Goal: Task Accomplishment & Management: Manage account settings

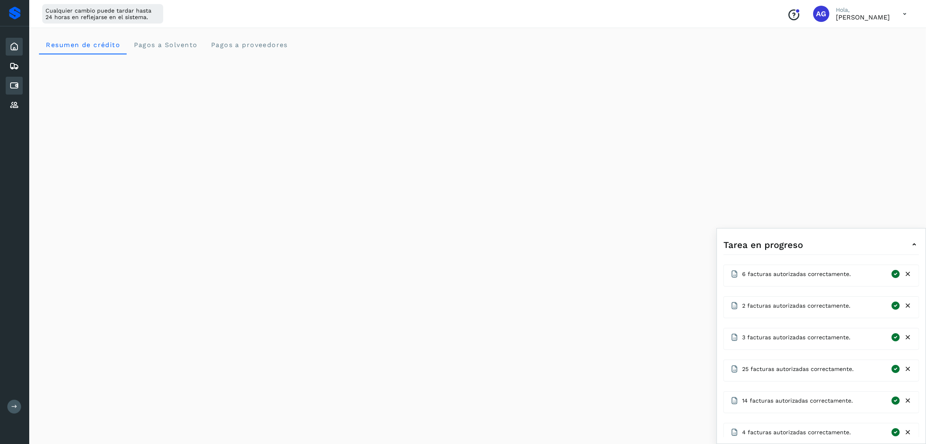
click at [18, 87] on icon at bounding box center [14, 86] width 10 height 10
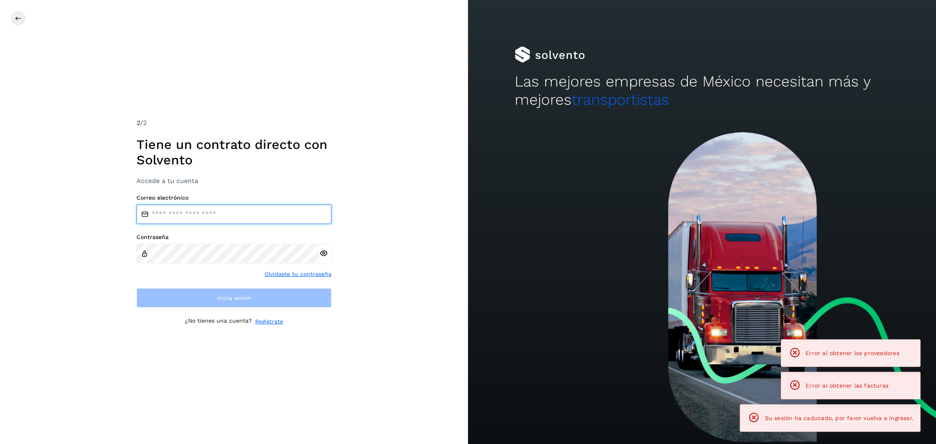
type input "**********"
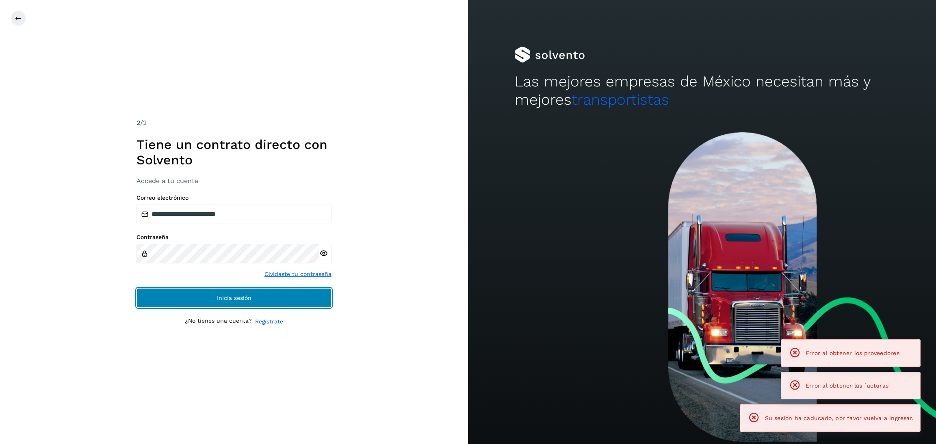
click at [218, 300] on span "Inicia sesión" at bounding box center [234, 298] width 35 height 6
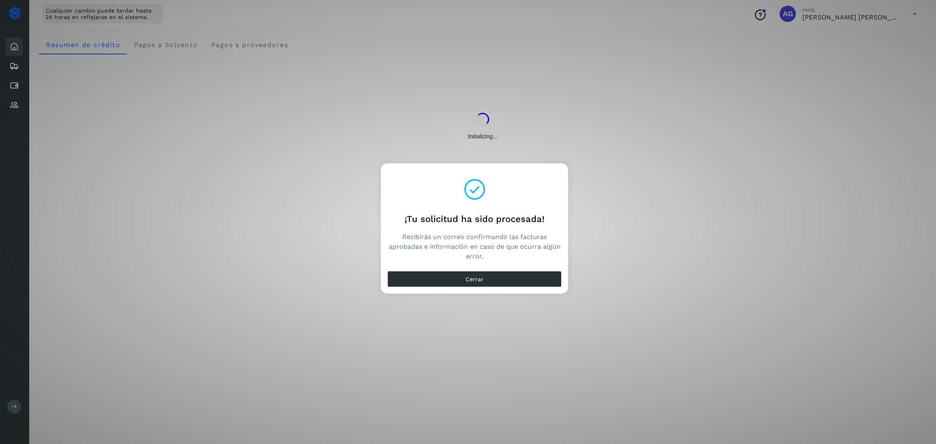
click at [508, 288] on div "Cerrar" at bounding box center [474, 281] width 187 height 26
click at [508, 283] on button "Cerrar" at bounding box center [474, 279] width 174 height 16
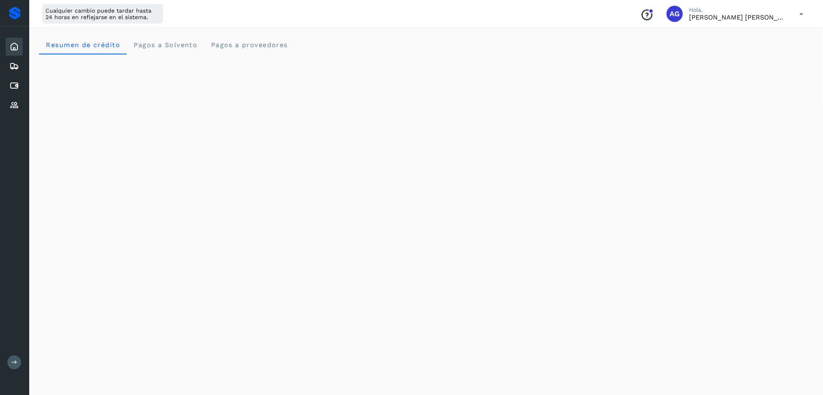
drag, startPoint x: 17, startPoint y: 85, endPoint x: 29, endPoint y: 89, distance: 12.5
click at [17, 85] on icon at bounding box center [14, 86] width 10 height 10
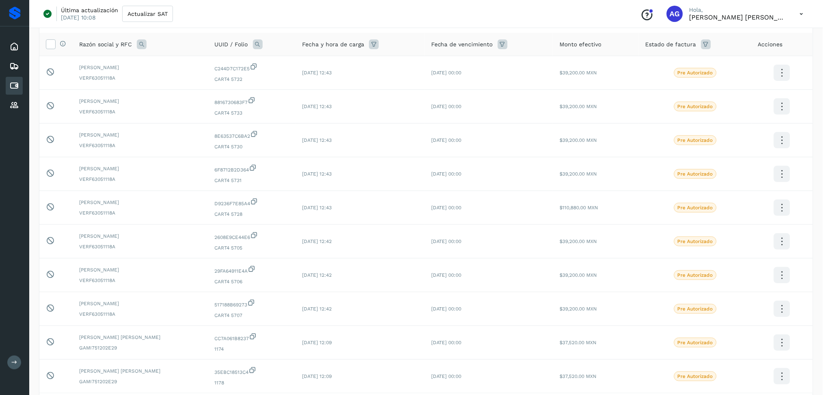
scroll to position [108, 0]
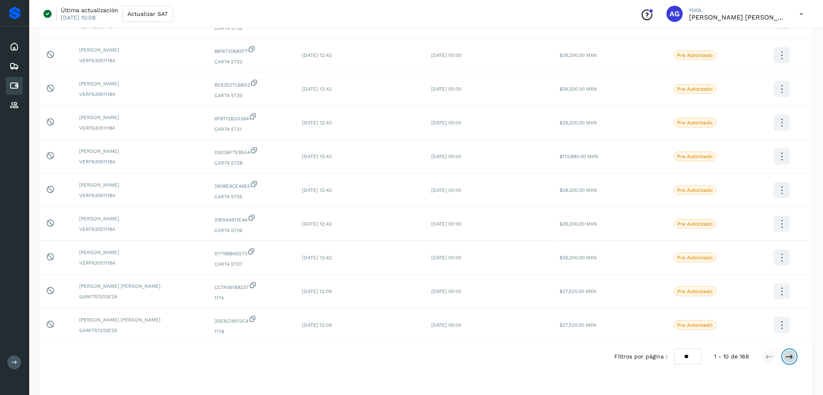
click at [794, 359] on icon at bounding box center [790, 357] width 8 height 8
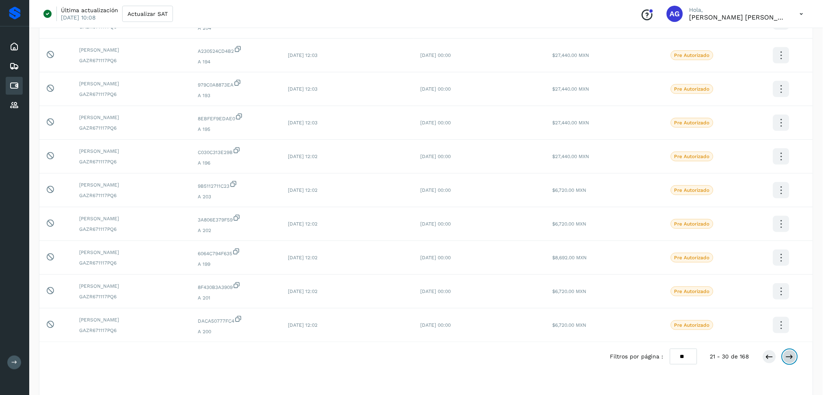
click at [794, 359] on icon at bounding box center [790, 357] width 8 height 8
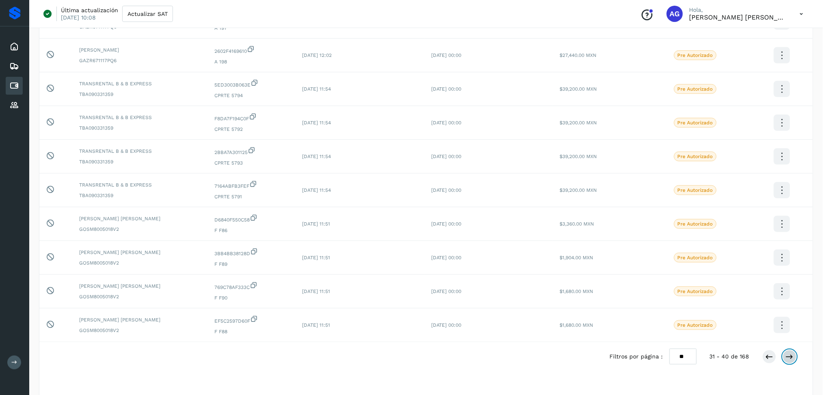
click at [794, 359] on icon at bounding box center [790, 357] width 8 height 8
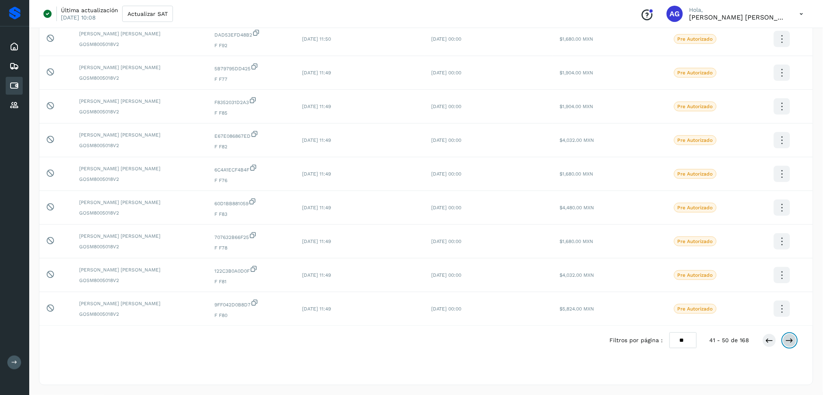
scroll to position [130, 0]
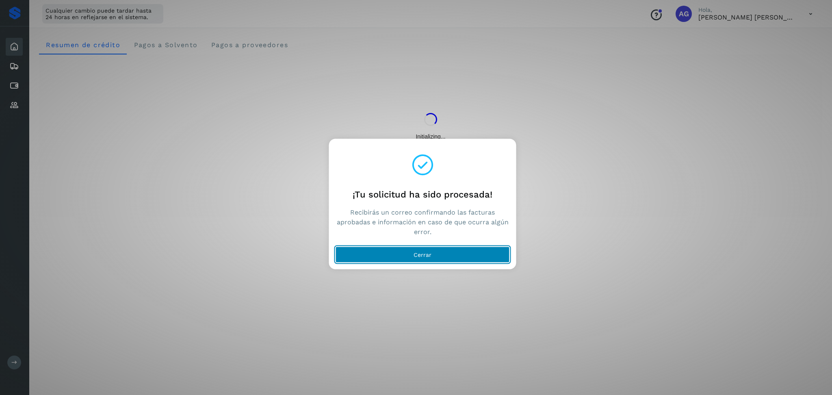
click at [419, 260] on button "Cerrar" at bounding box center [422, 255] width 174 height 16
click at [395, 253] on button "Cerrar" at bounding box center [422, 255] width 174 height 16
click at [395, 254] on button "Cerrar" at bounding box center [422, 255] width 174 height 16
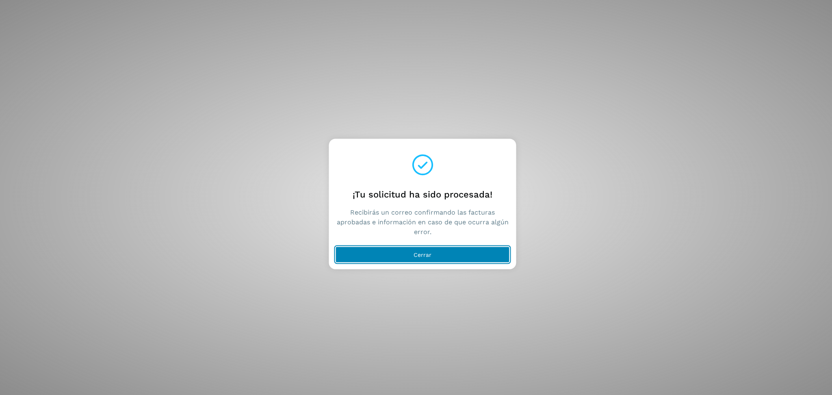
click at [408, 250] on button "Cerrar" at bounding box center [422, 255] width 174 height 16
click at [484, 262] on button "Cerrar" at bounding box center [422, 255] width 174 height 16
